Goal: Task Accomplishment & Management: Manage account settings

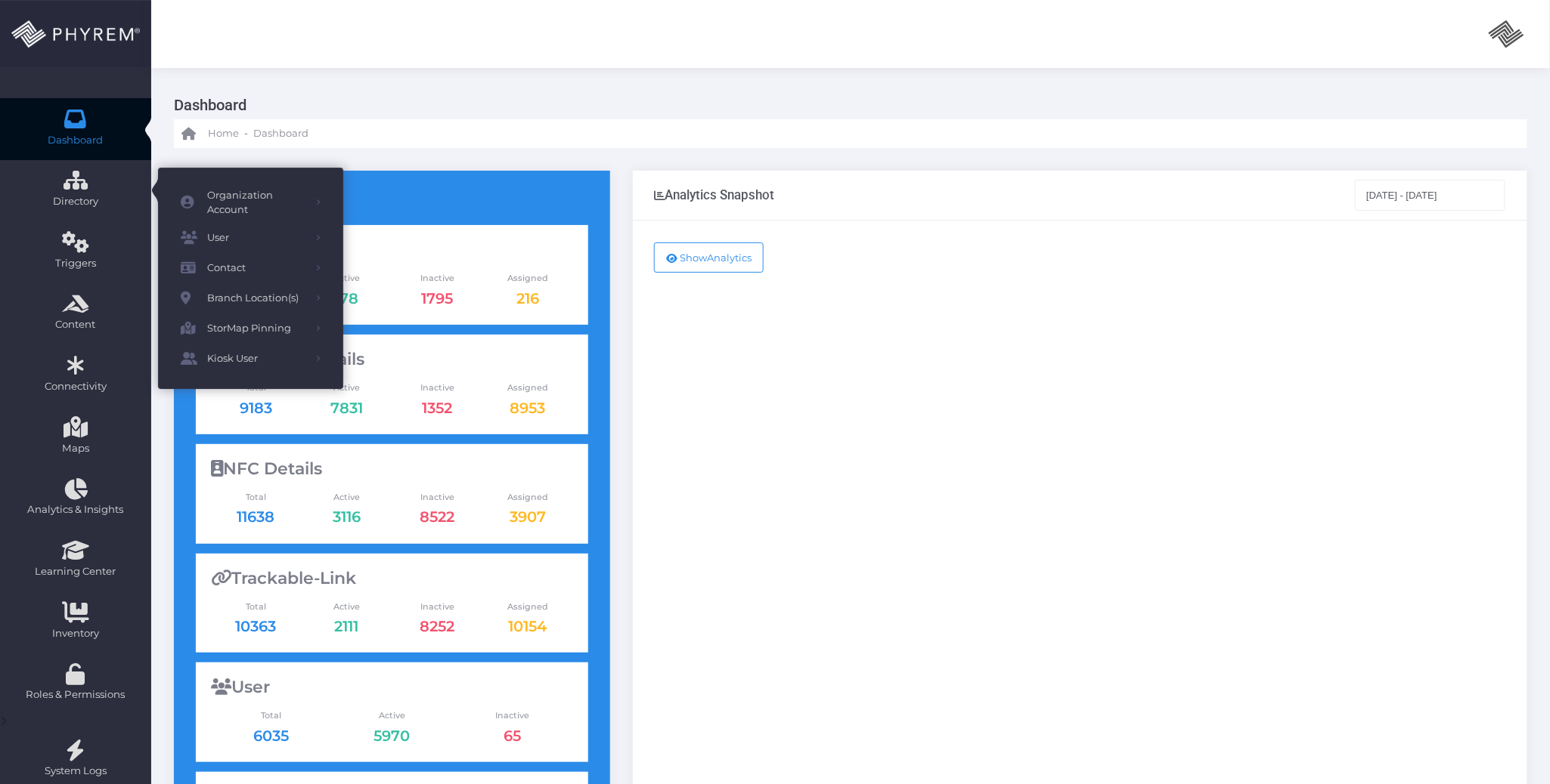
click at [65, 118] on icon at bounding box center [75, 118] width 26 height 0
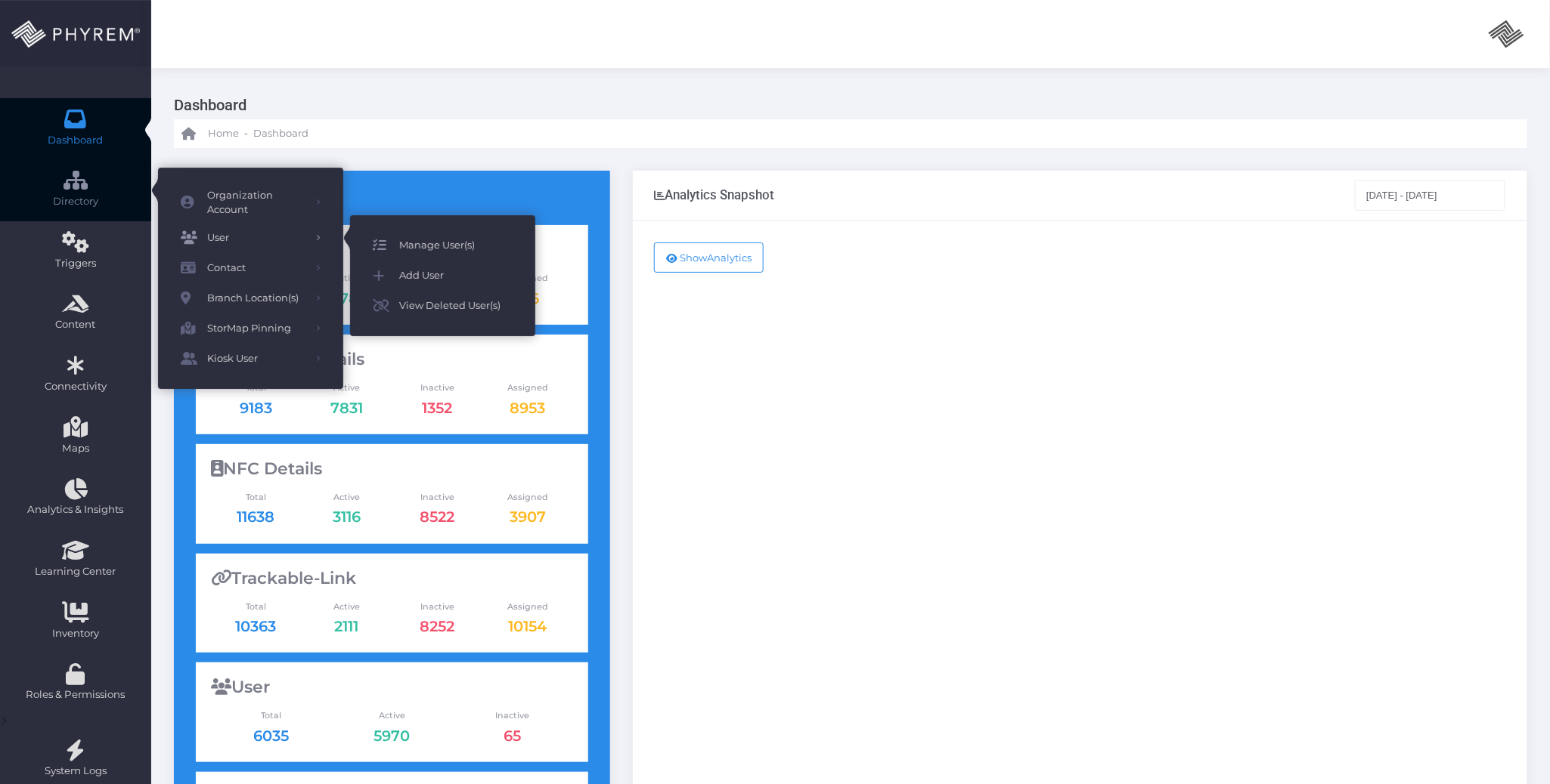
click at [418, 231] on link "Manage User(s)" at bounding box center [442, 246] width 185 height 30
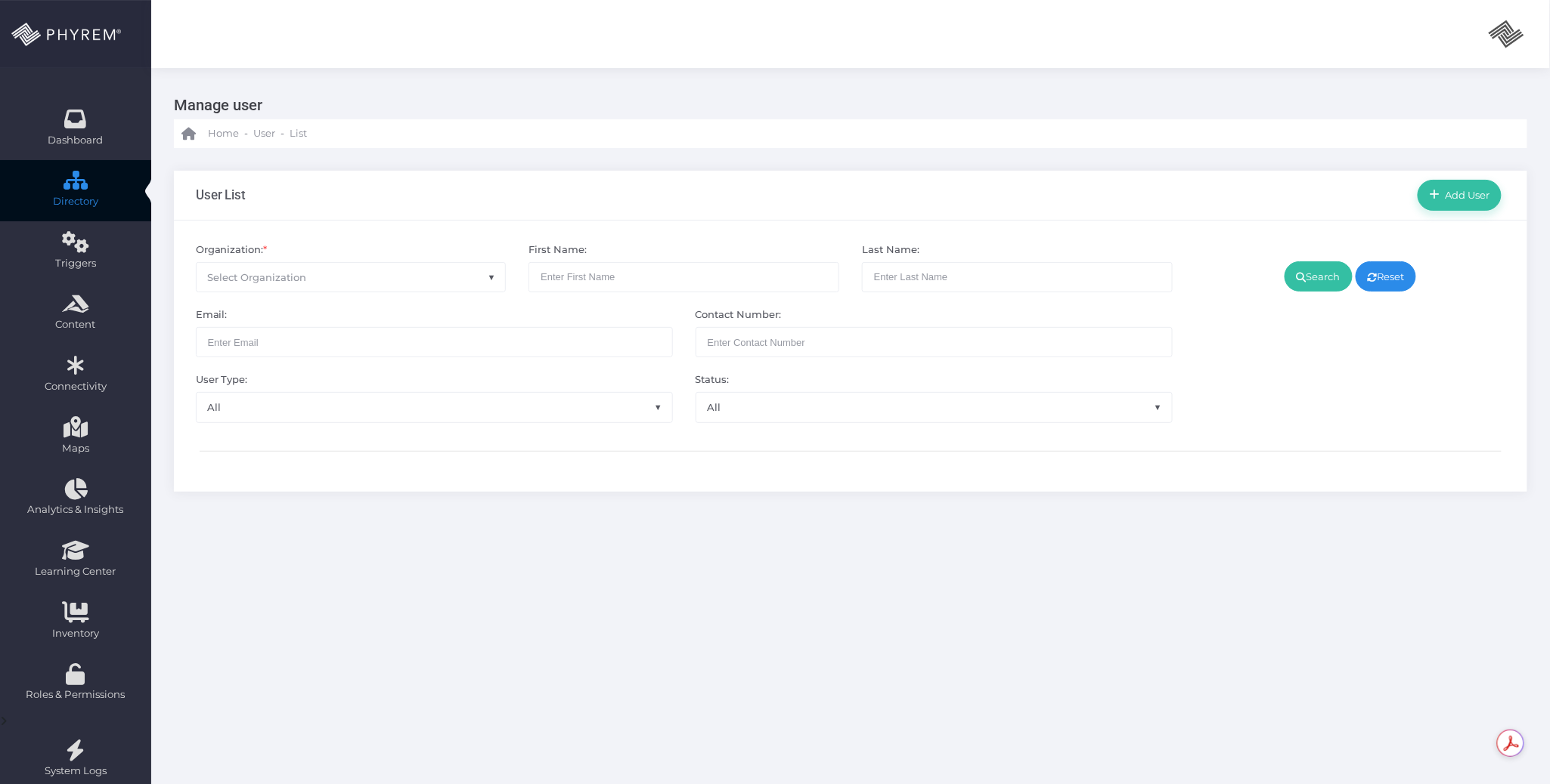
click at [451, 278] on span "Select Organization" at bounding box center [351, 277] width 309 height 29
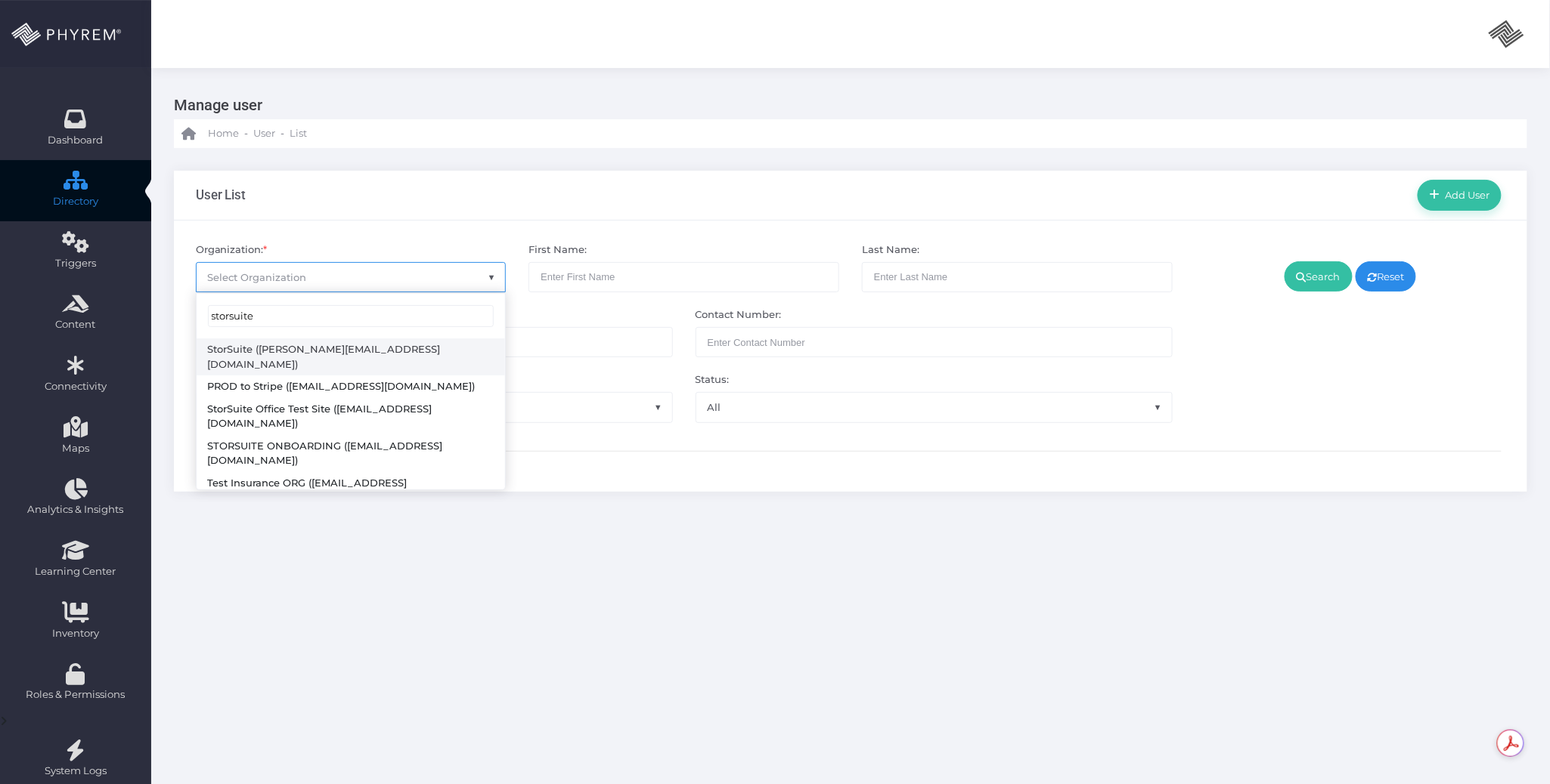
type input "storsuite"
select select "4794"
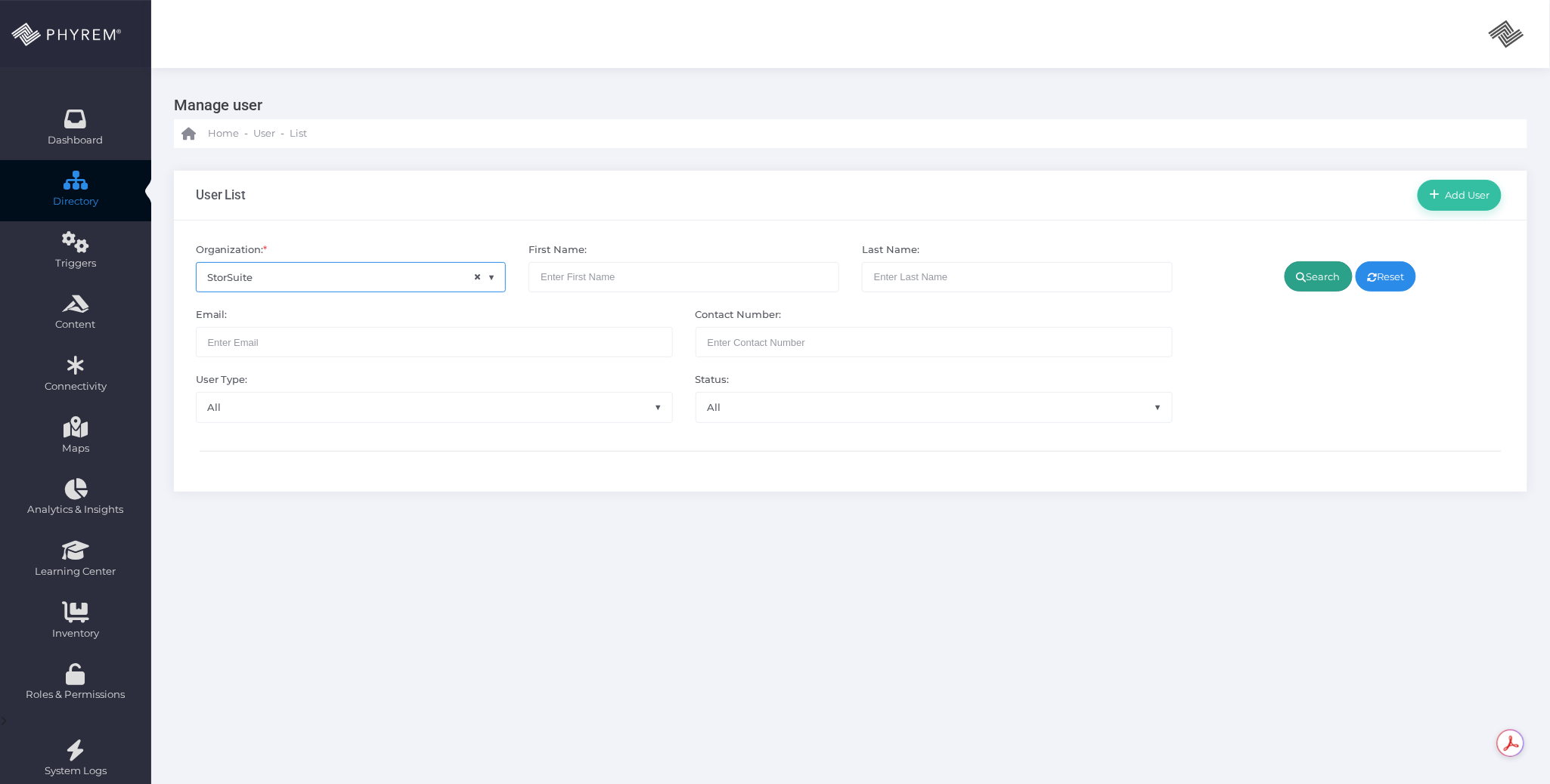
click at [1312, 272] on link "Search" at bounding box center [1318, 276] width 68 height 30
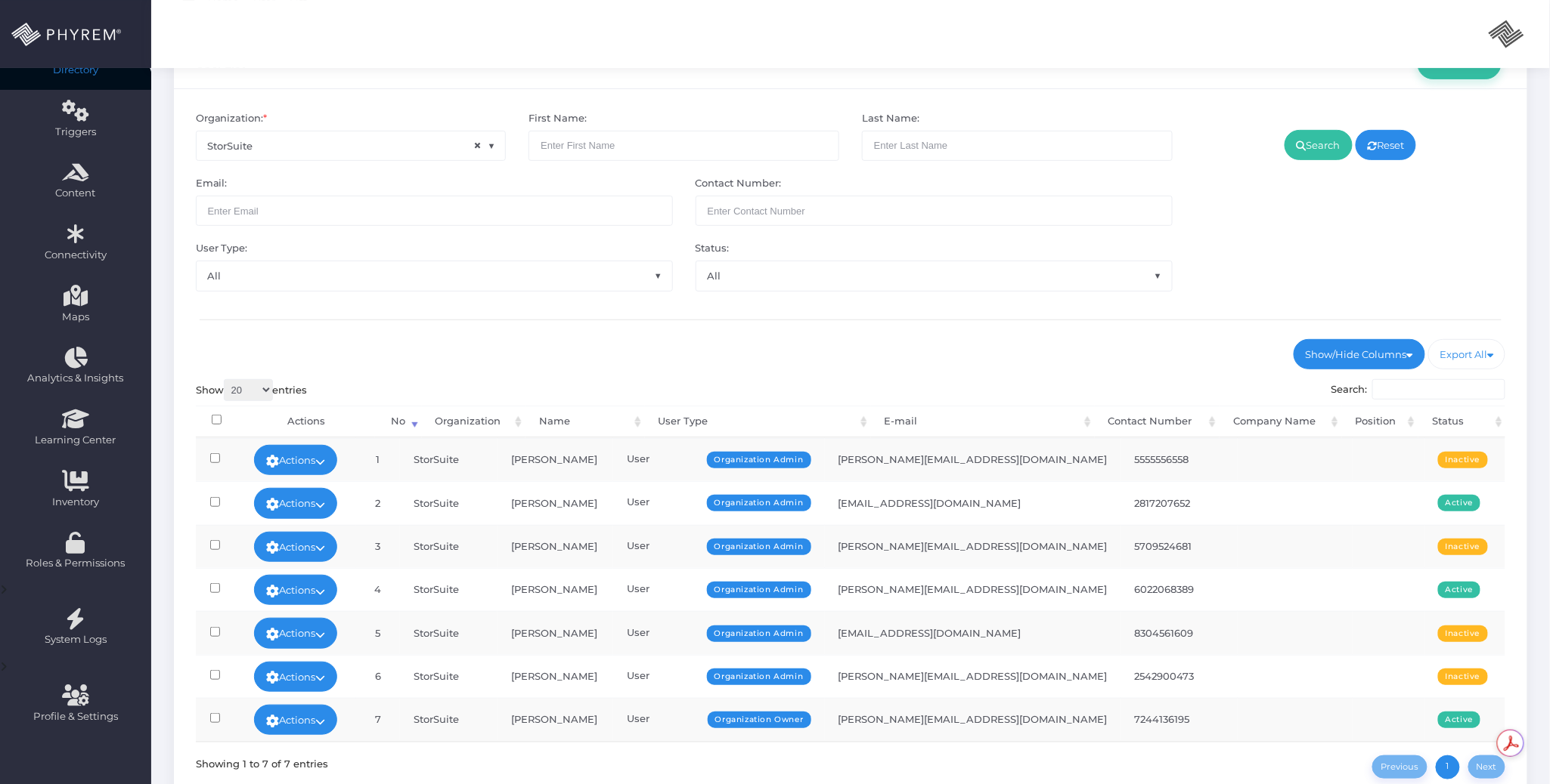
scroll to position [258, 0]
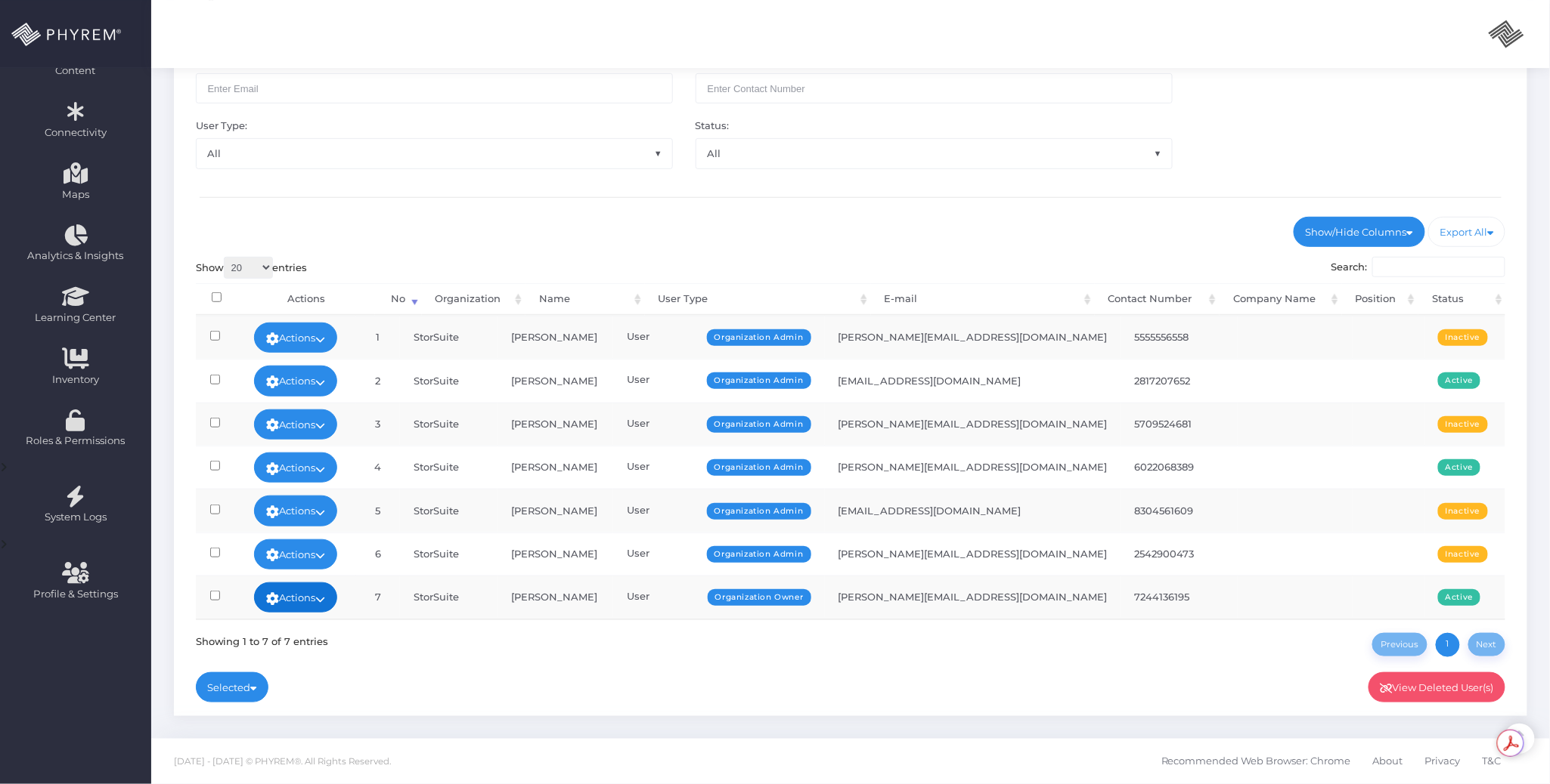
click at [292, 602] on link "Actions" at bounding box center [295, 597] width 83 height 30
click at [292, 567] on link "Sign In" at bounding box center [303, 569] width 98 height 29
